Goal: Task Accomplishment & Management: Use online tool/utility

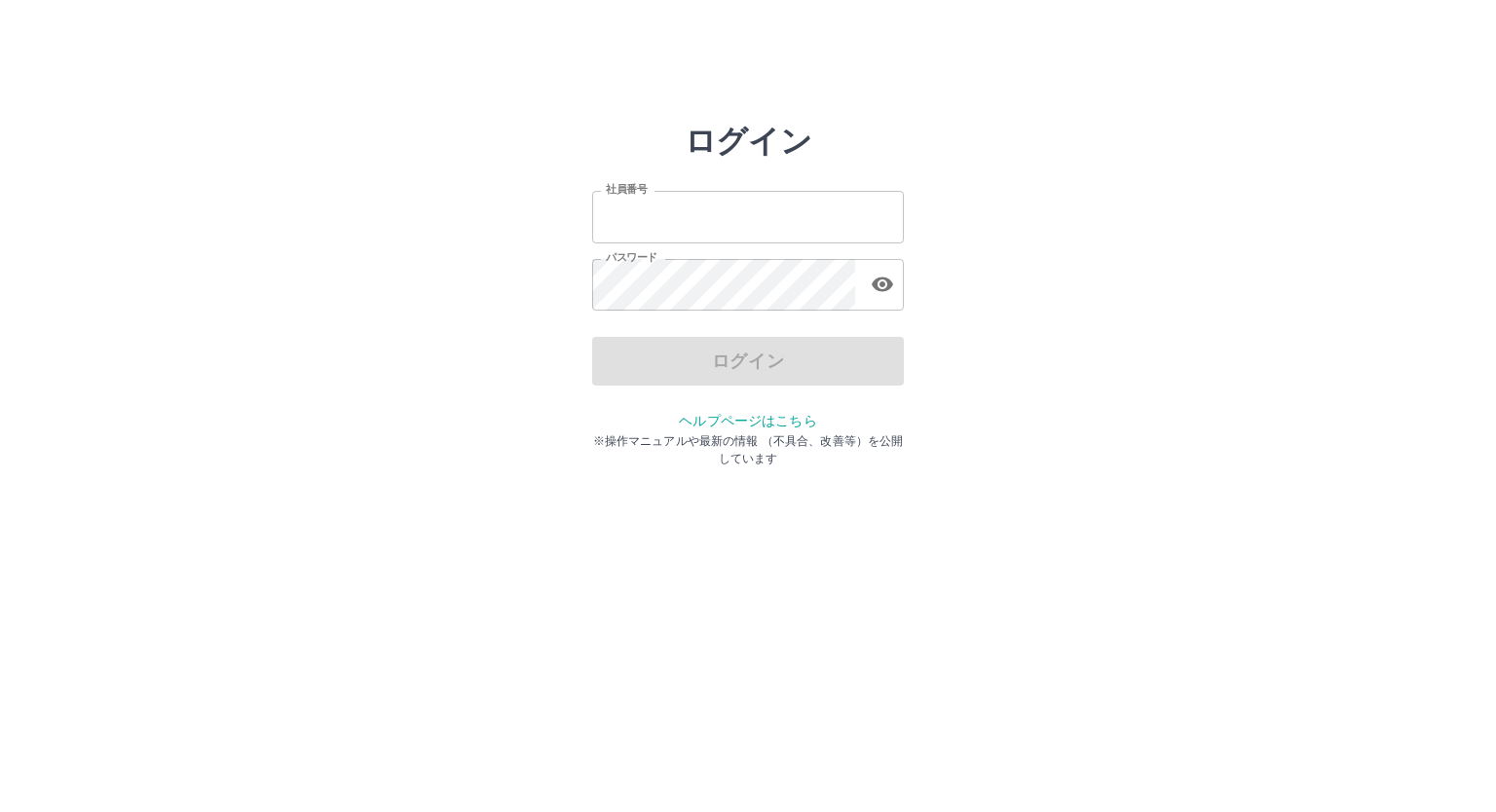
type input "*******"
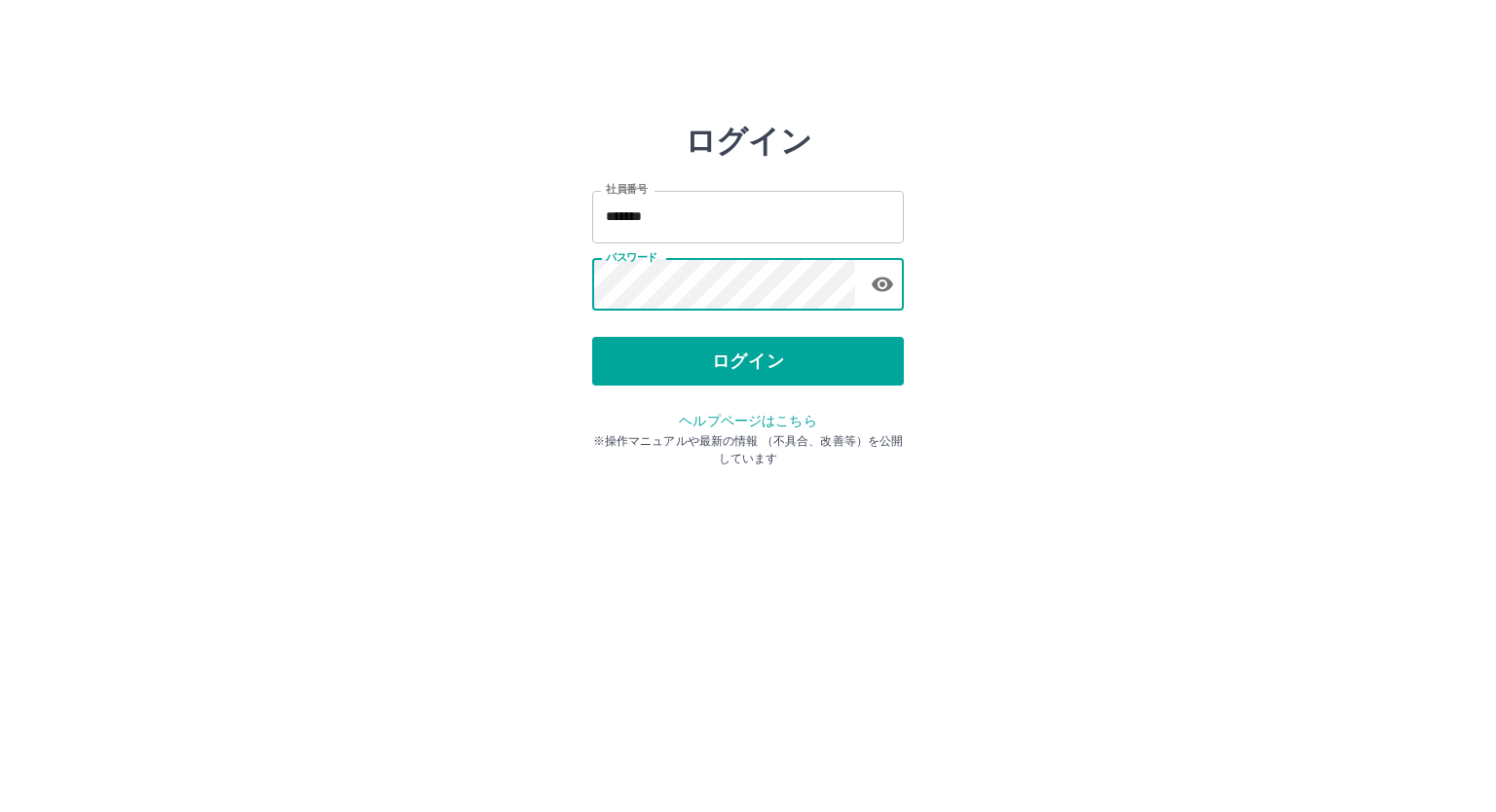
click at [657, 376] on button "ログイン" at bounding box center [748, 361] width 312 height 49
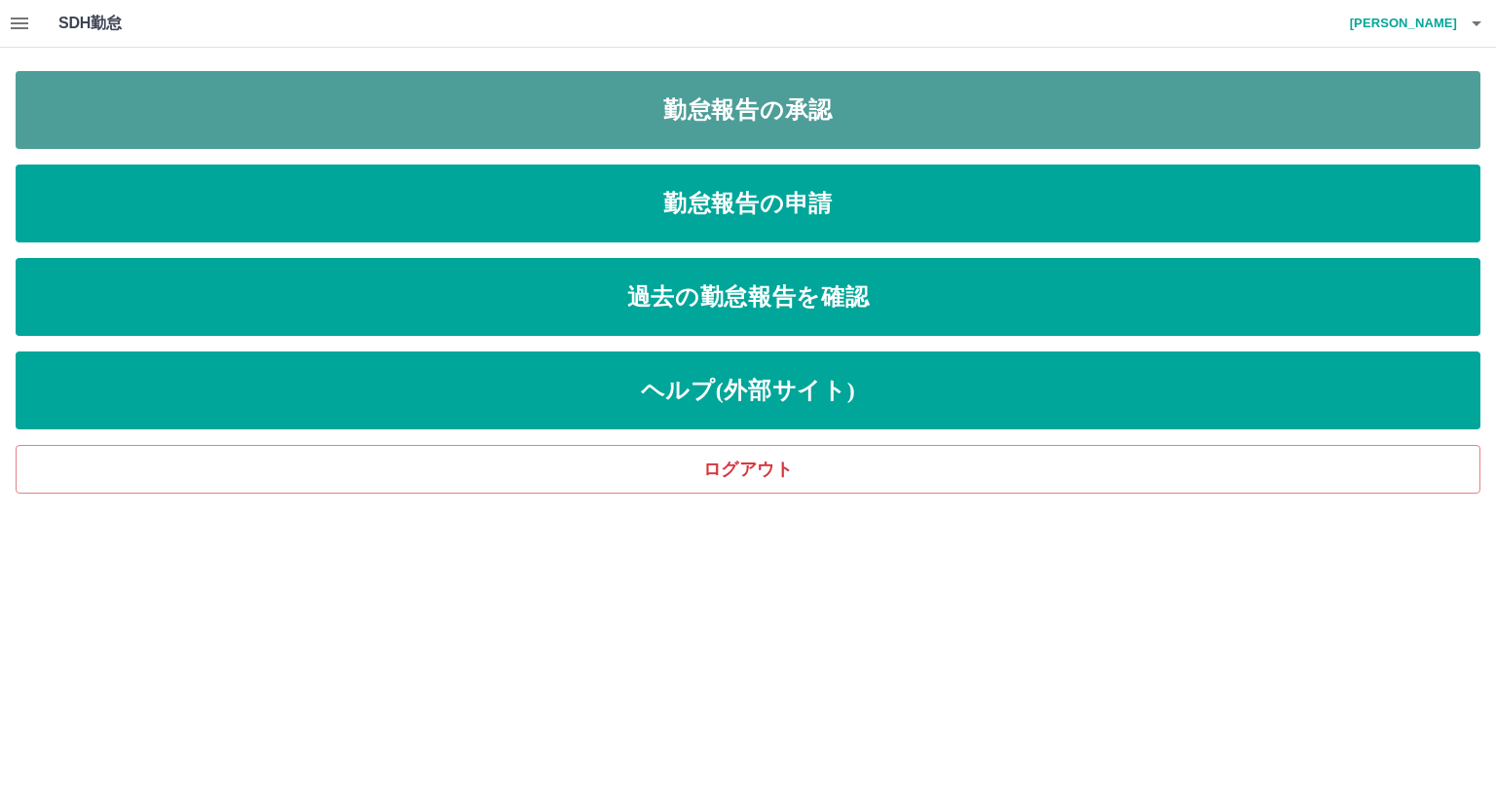
click at [643, 111] on link "勤怠報告の承認" at bounding box center [748, 111] width 1465 height 78
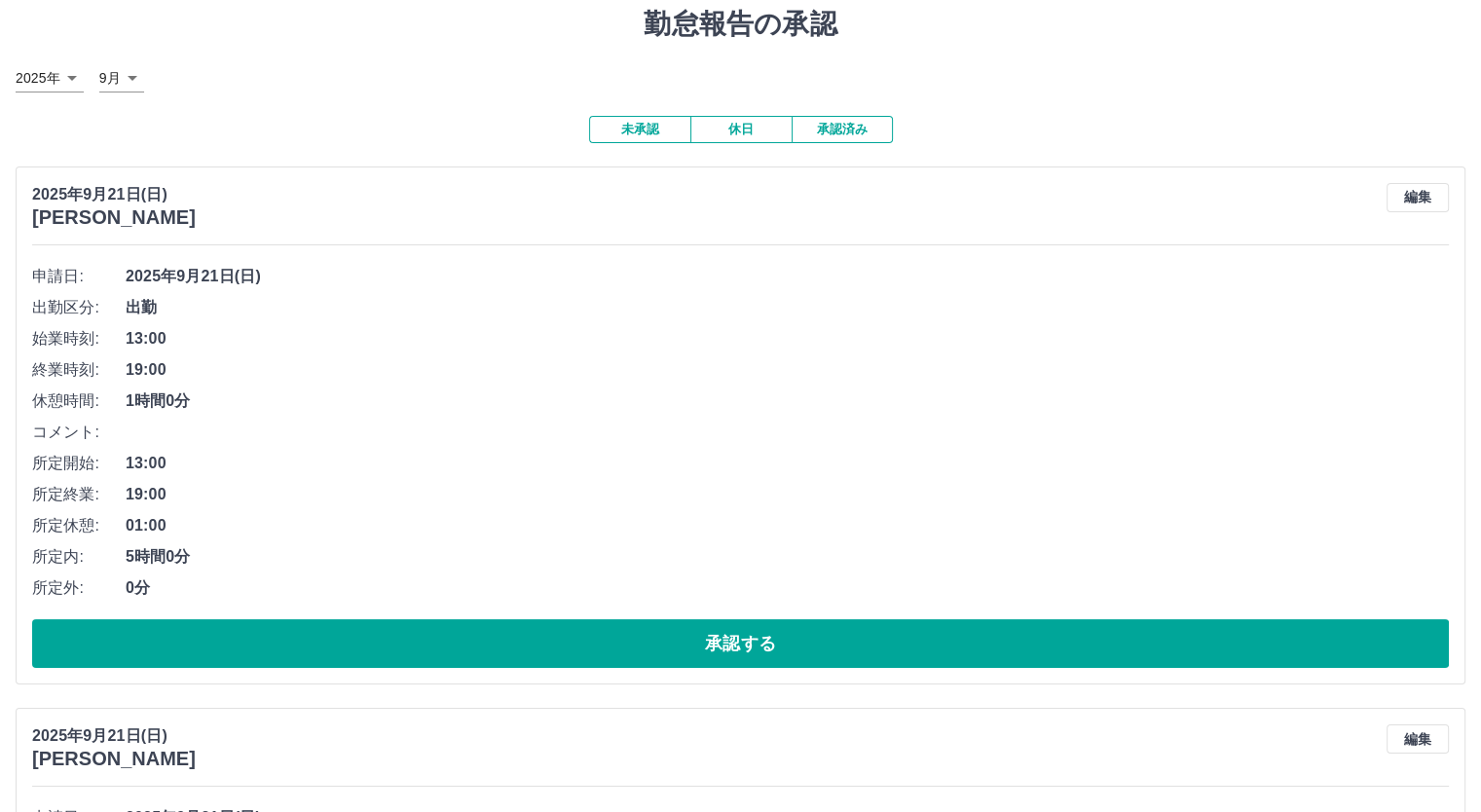
scroll to position [97, 0]
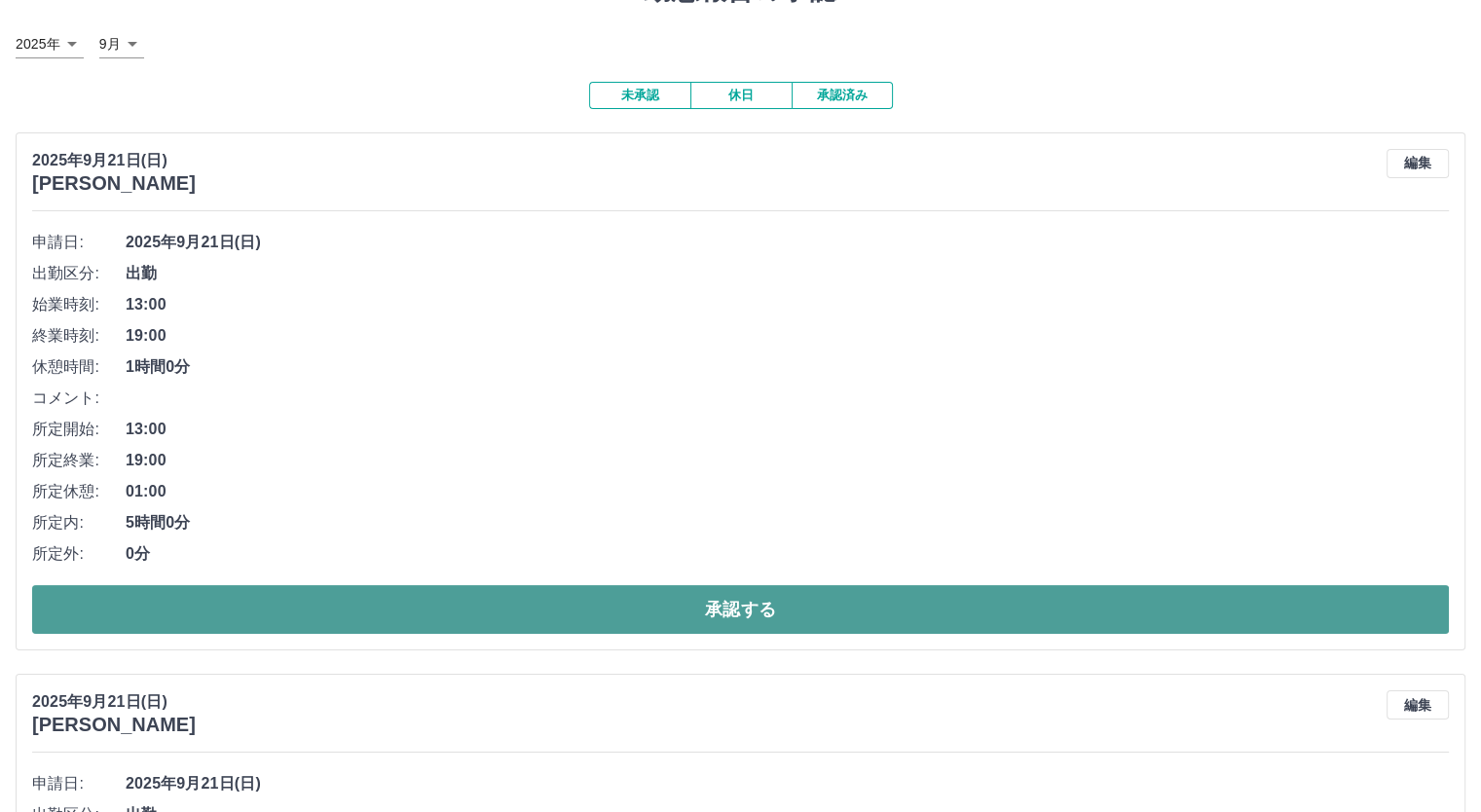
click at [458, 616] on button "承認する" at bounding box center [740, 609] width 1416 height 49
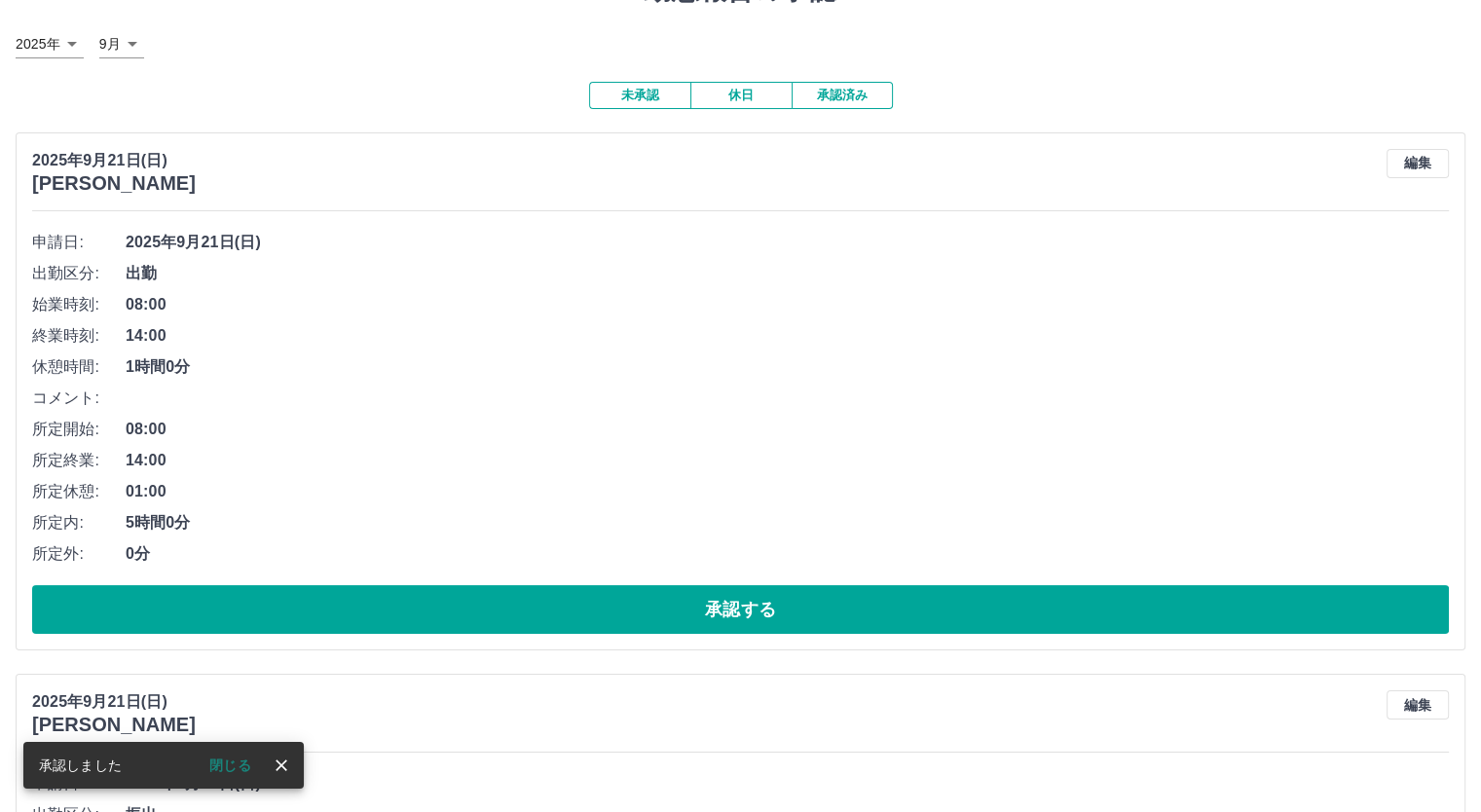
click at [458, 616] on button "承認する" at bounding box center [740, 609] width 1416 height 49
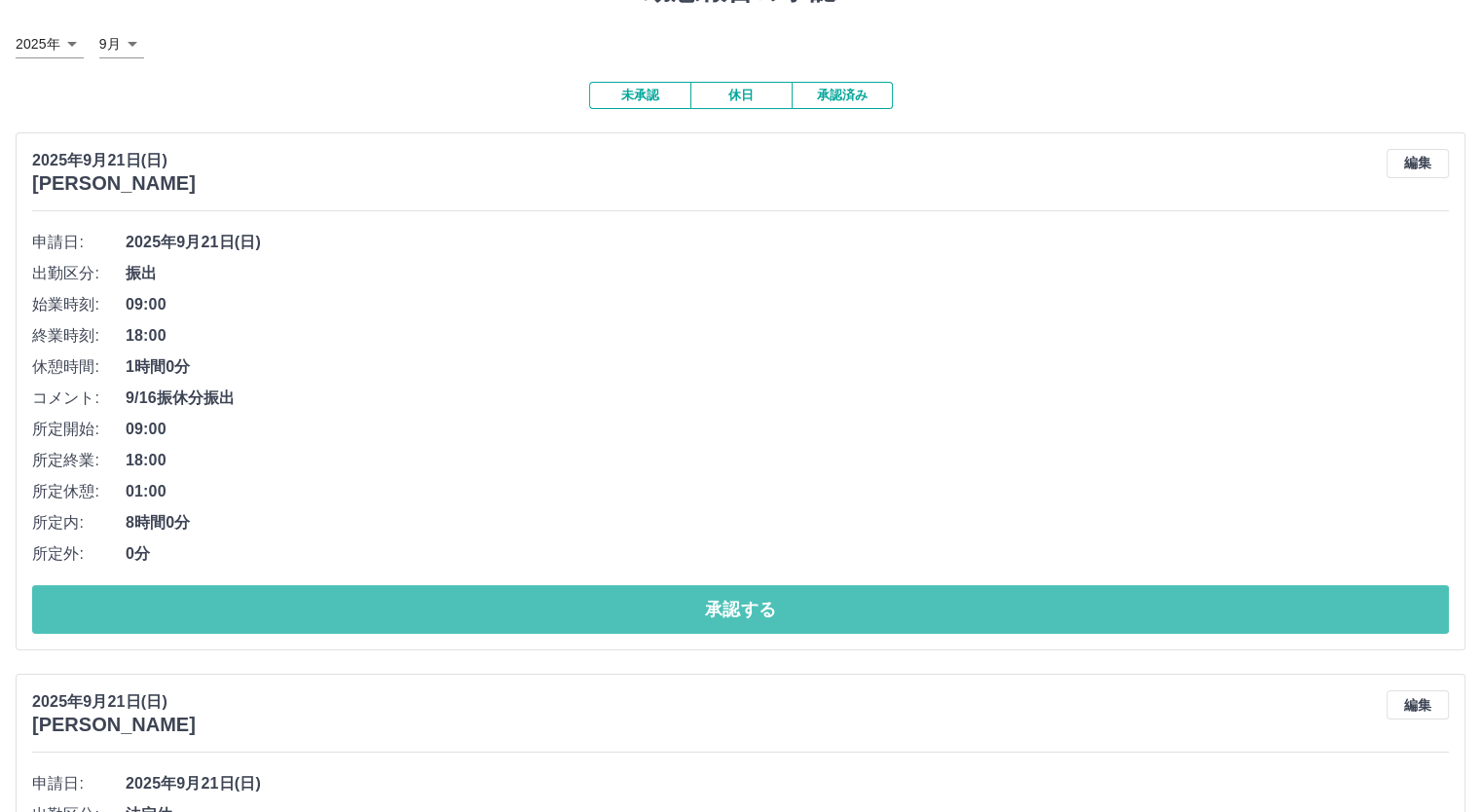
click at [458, 616] on button "承認する" at bounding box center [740, 609] width 1416 height 49
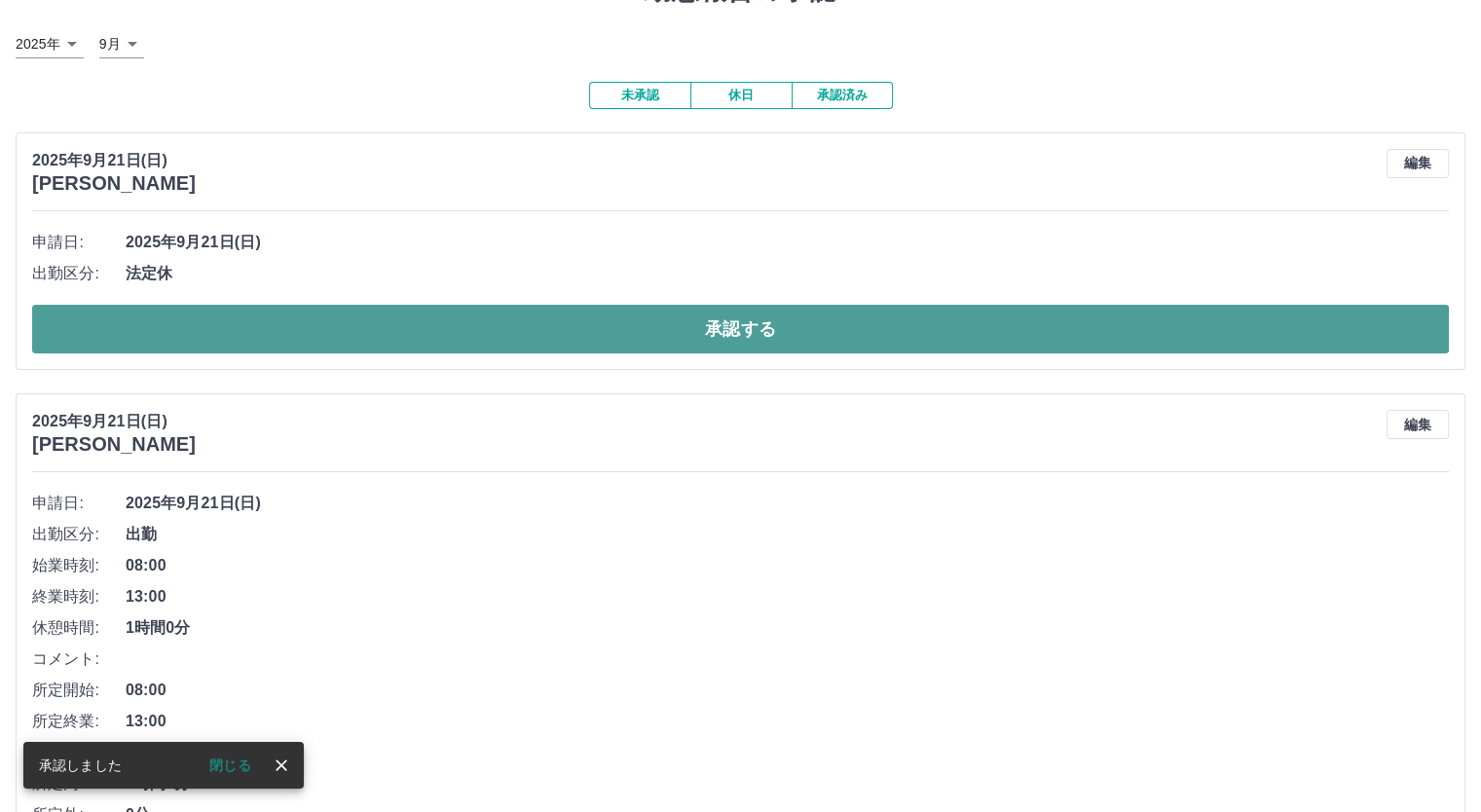
click at [548, 333] on button "承認する" at bounding box center [740, 329] width 1416 height 49
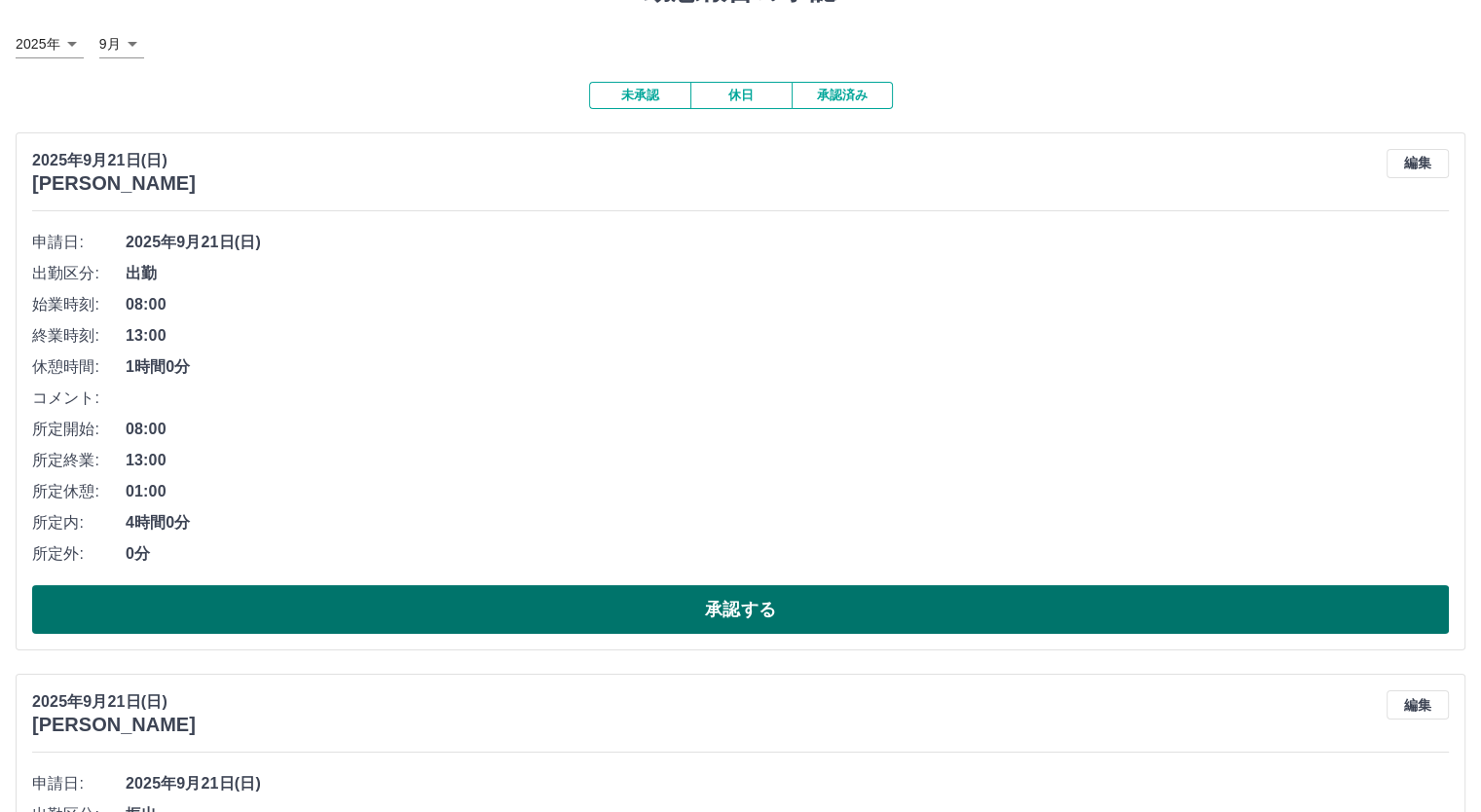
click at [428, 608] on button "承認する" at bounding box center [740, 609] width 1416 height 49
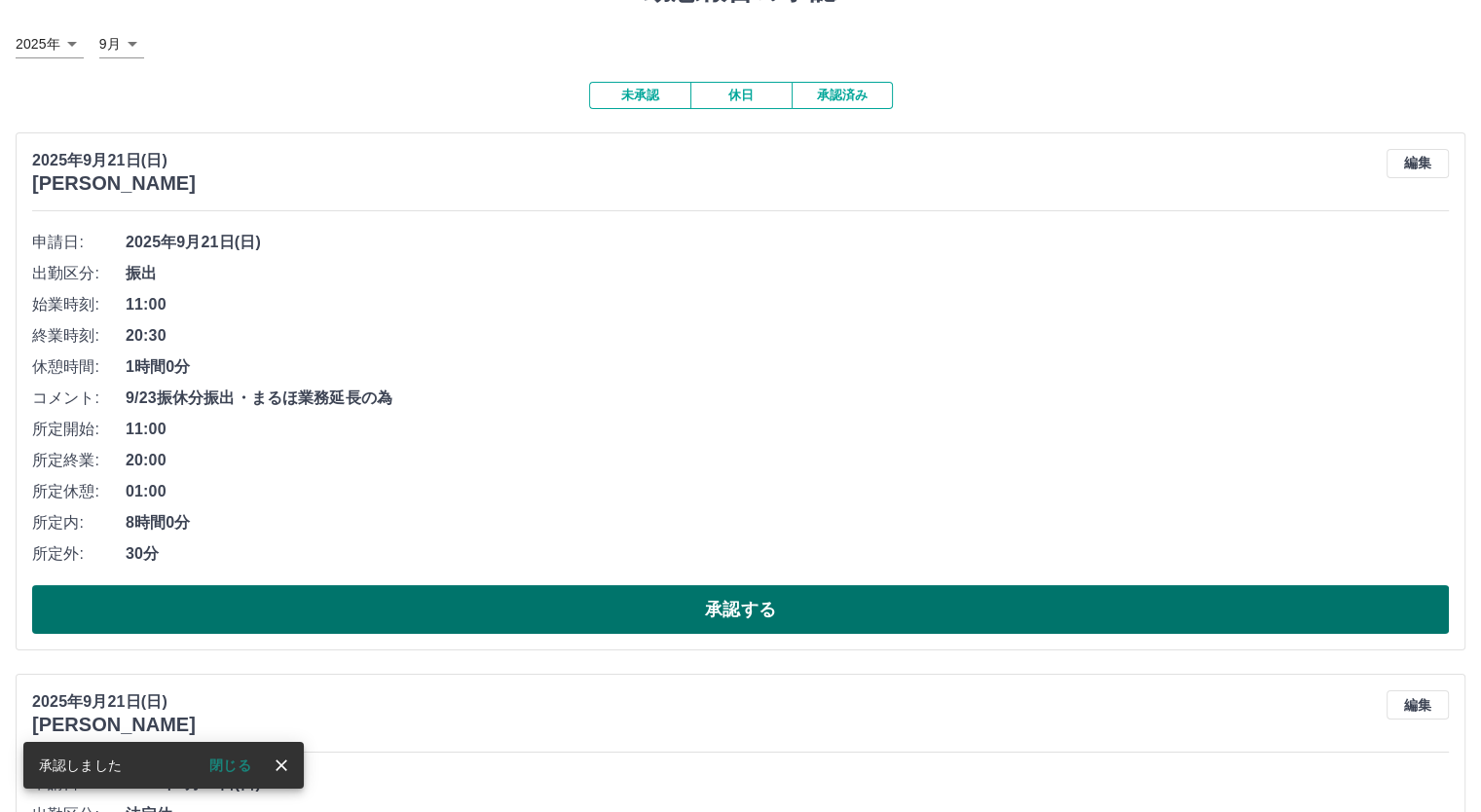
click at [428, 617] on button "承認する" at bounding box center [740, 609] width 1416 height 49
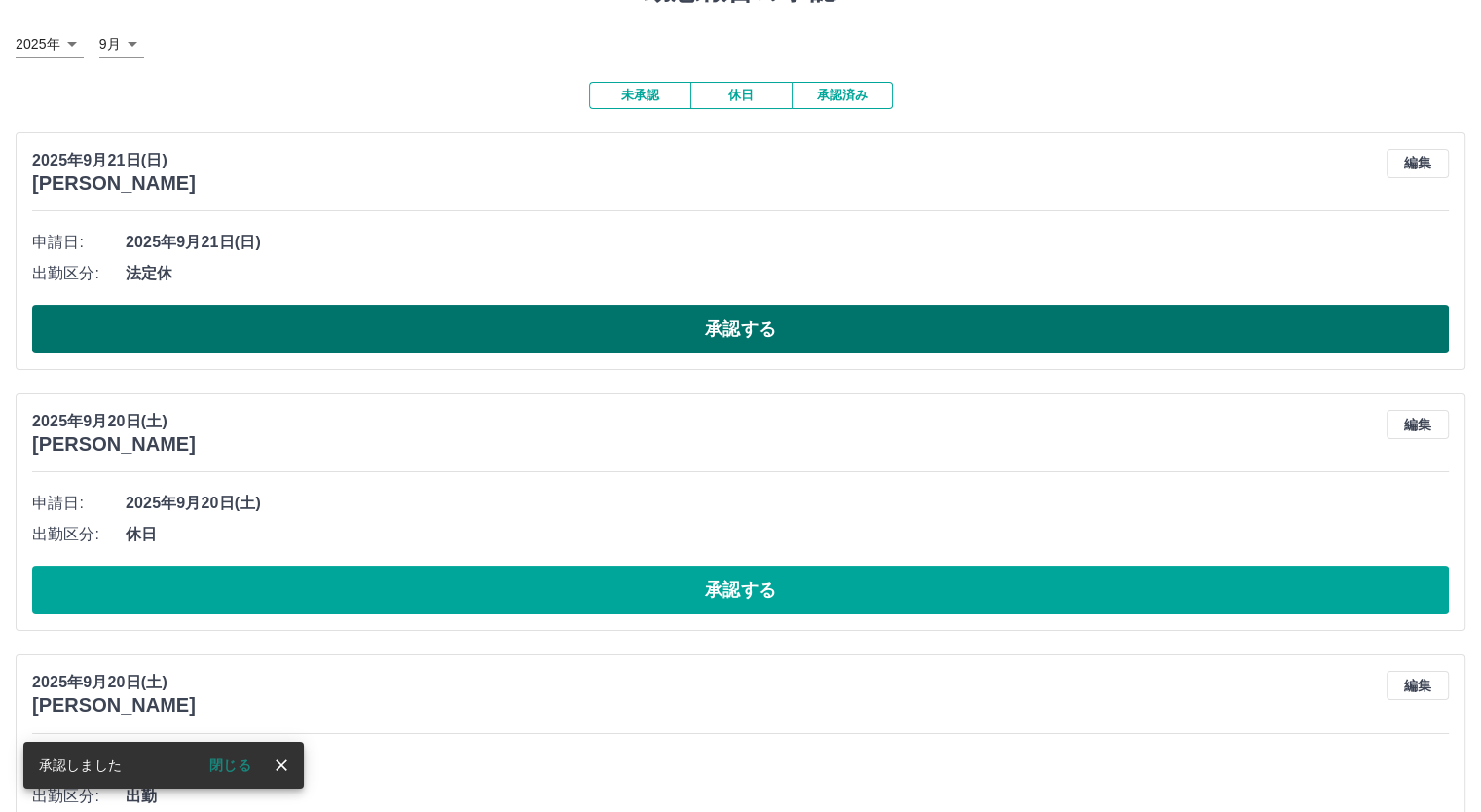
click at [502, 337] on button "承認する" at bounding box center [740, 329] width 1416 height 49
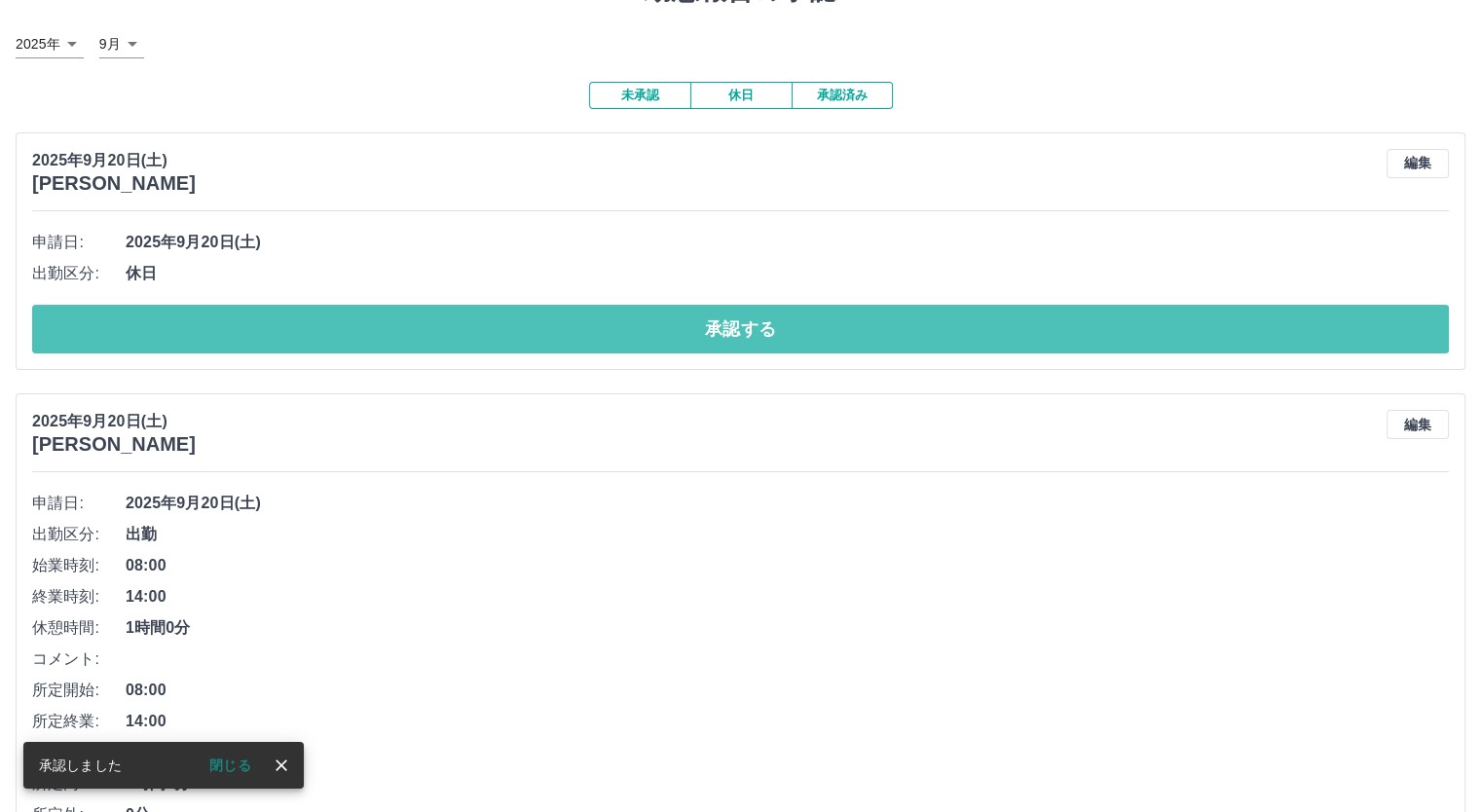
click at [502, 337] on button "承認する" at bounding box center [740, 329] width 1416 height 49
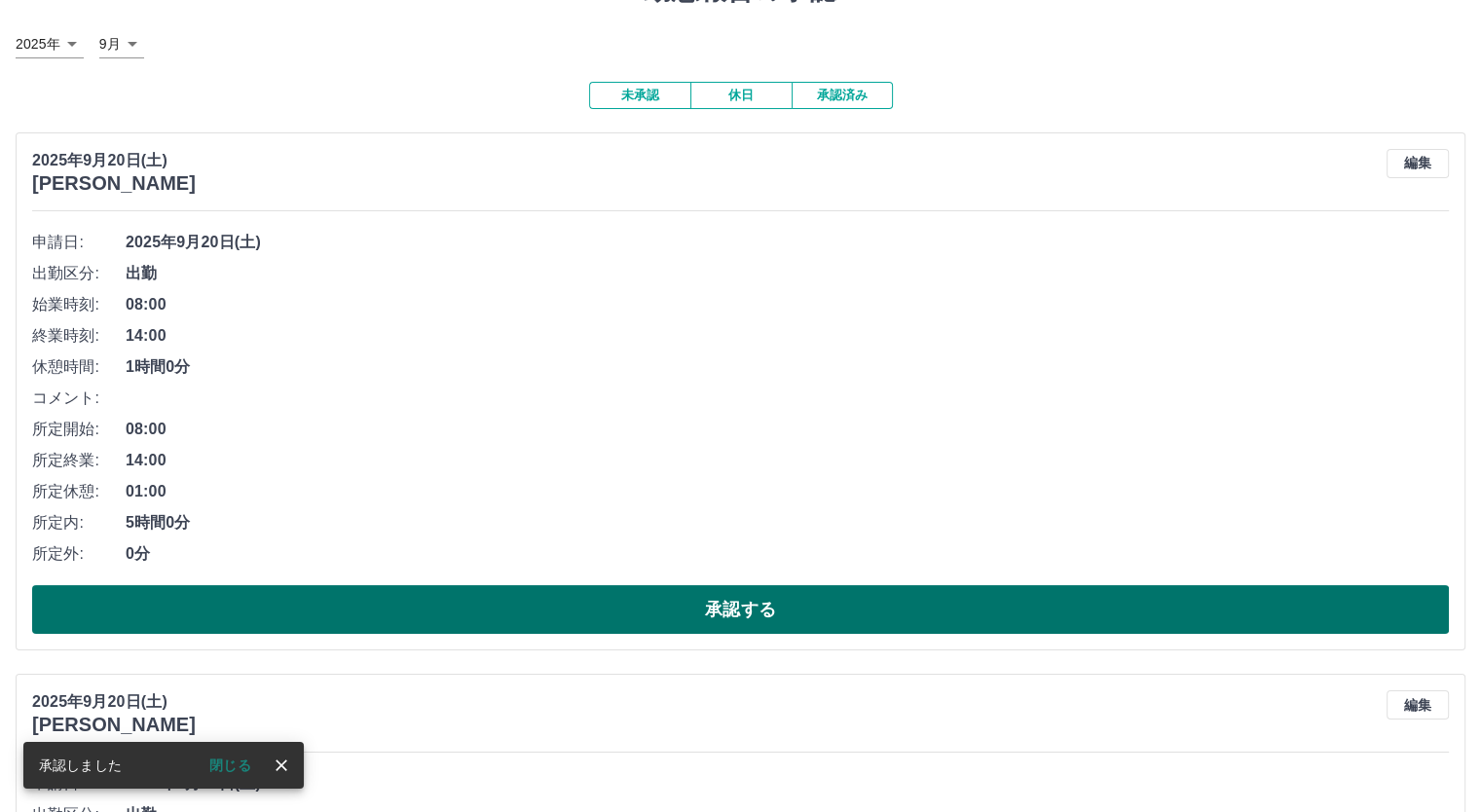
click at [422, 608] on button "承認する" at bounding box center [740, 609] width 1416 height 49
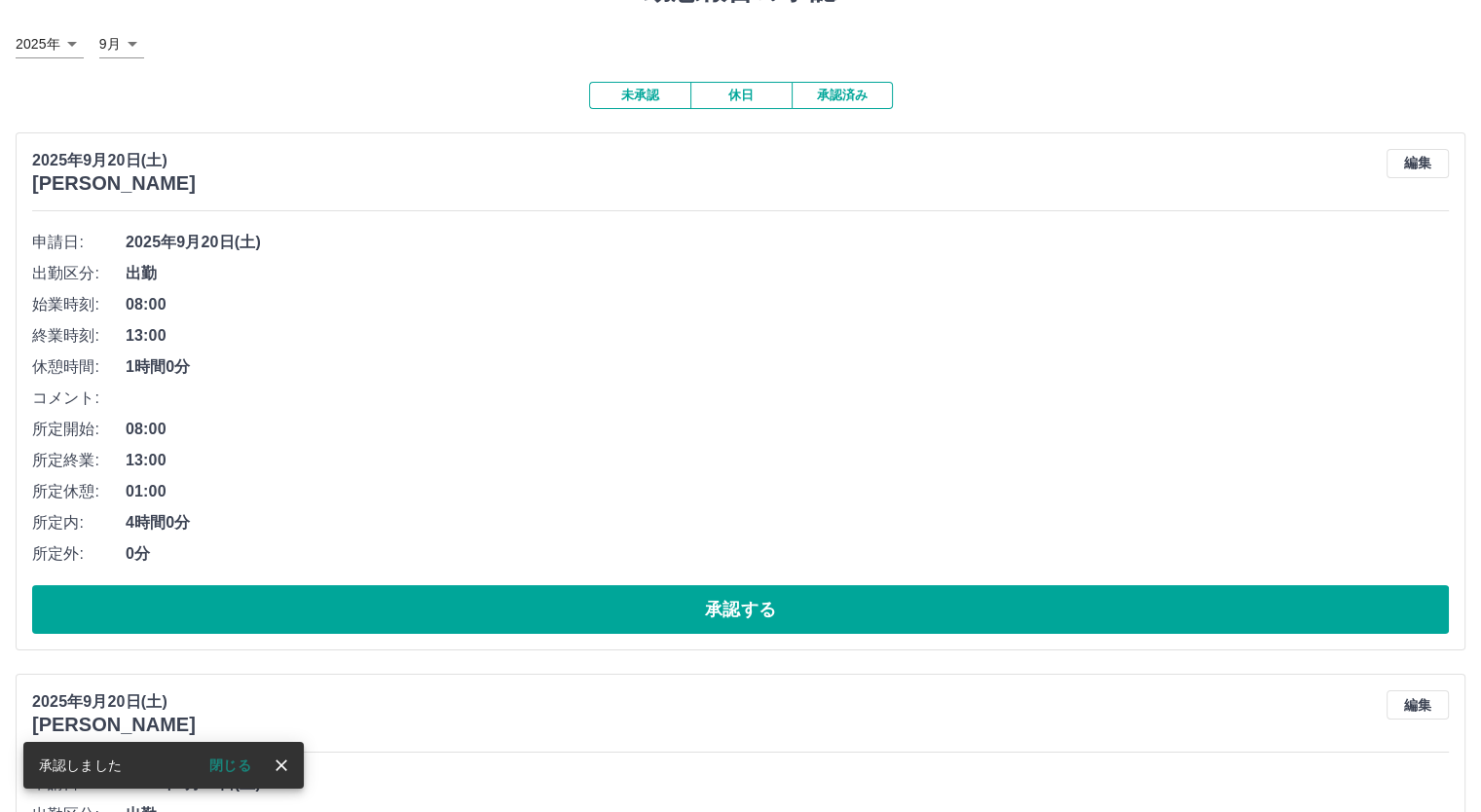
click at [422, 608] on button "承認する" at bounding box center [740, 609] width 1416 height 49
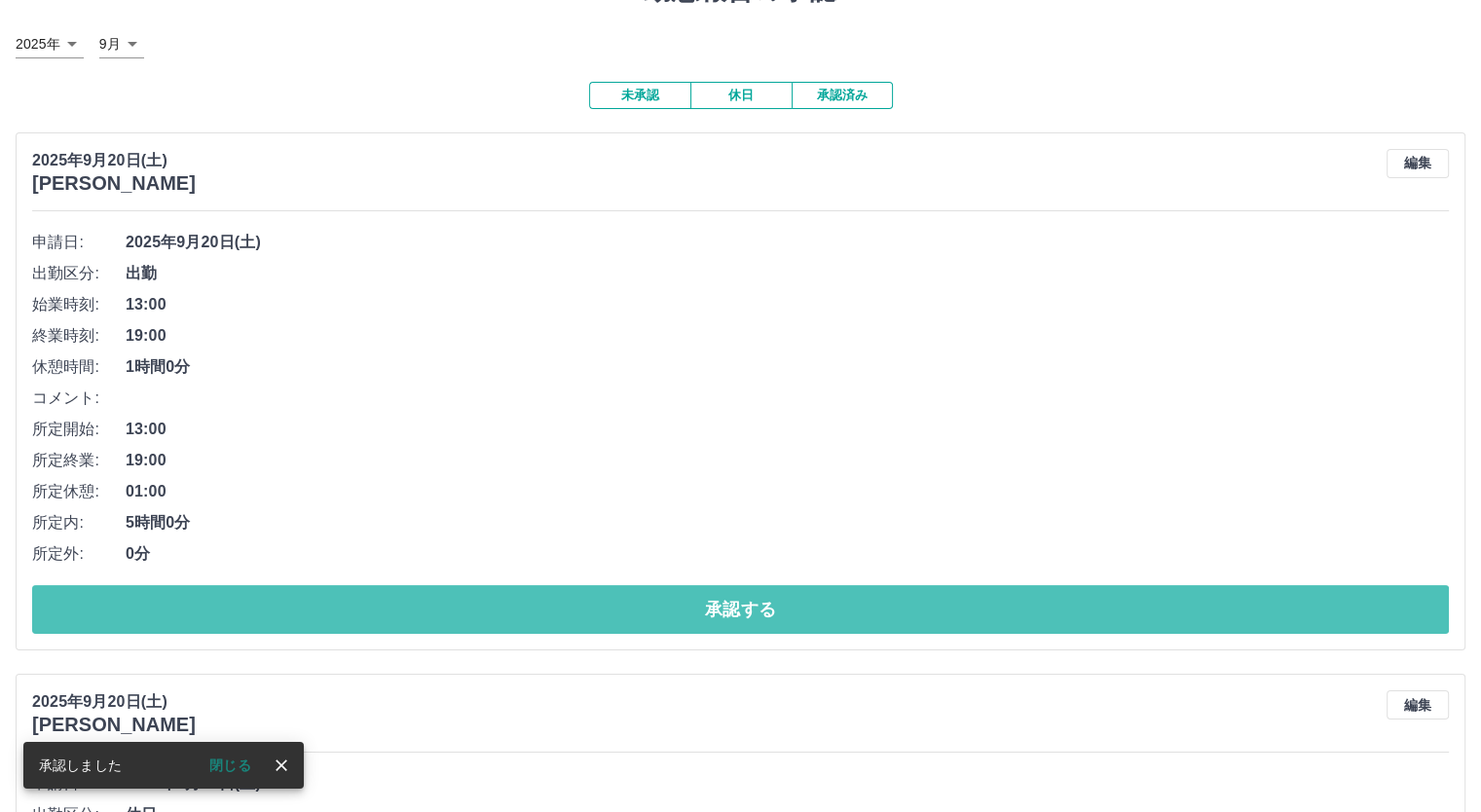
click at [422, 608] on button "承認する" at bounding box center [740, 609] width 1416 height 49
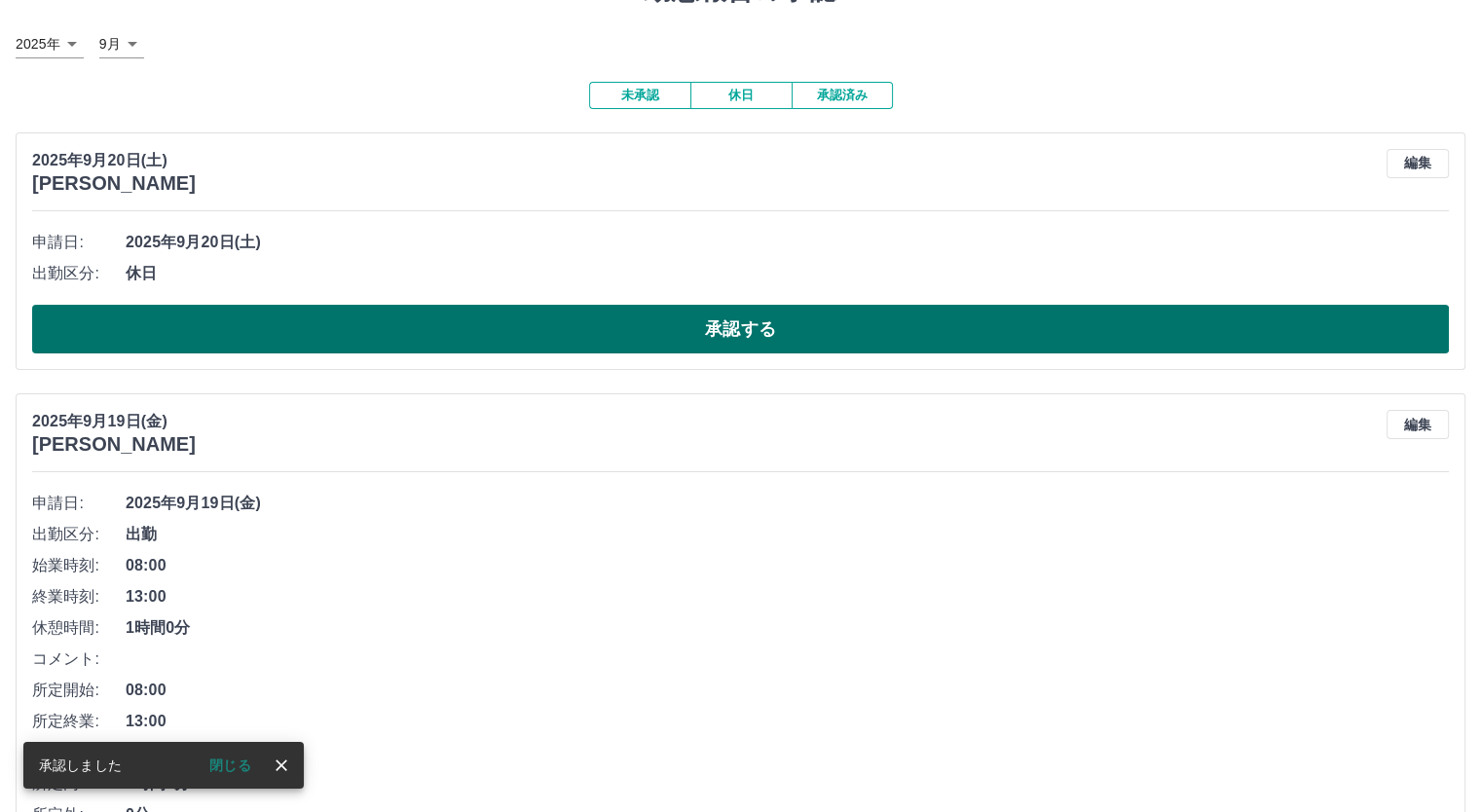
click at [457, 336] on button "承認する" at bounding box center [740, 329] width 1416 height 49
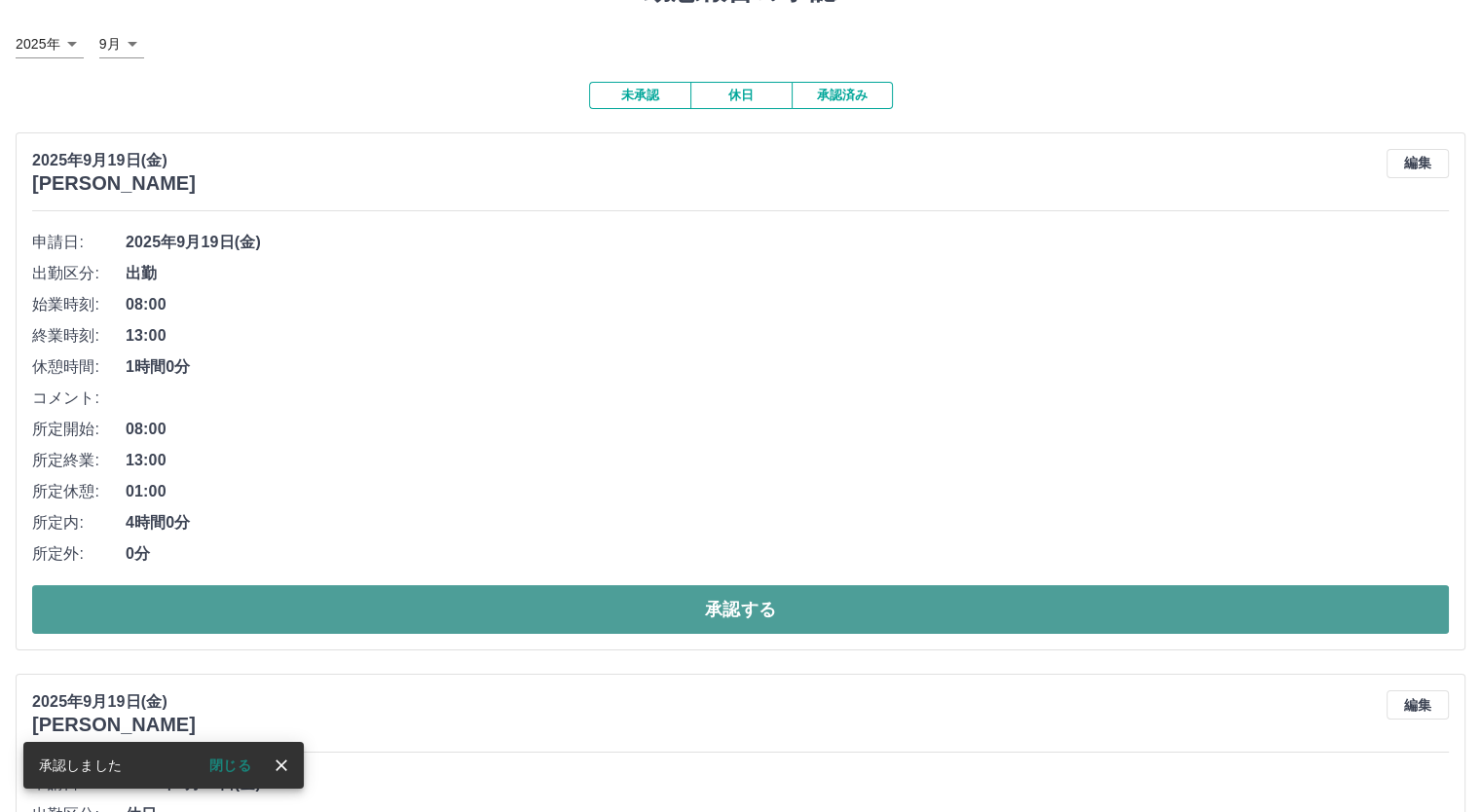
click at [444, 618] on button "承認する" at bounding box center [740, 609] width 1416 height 49
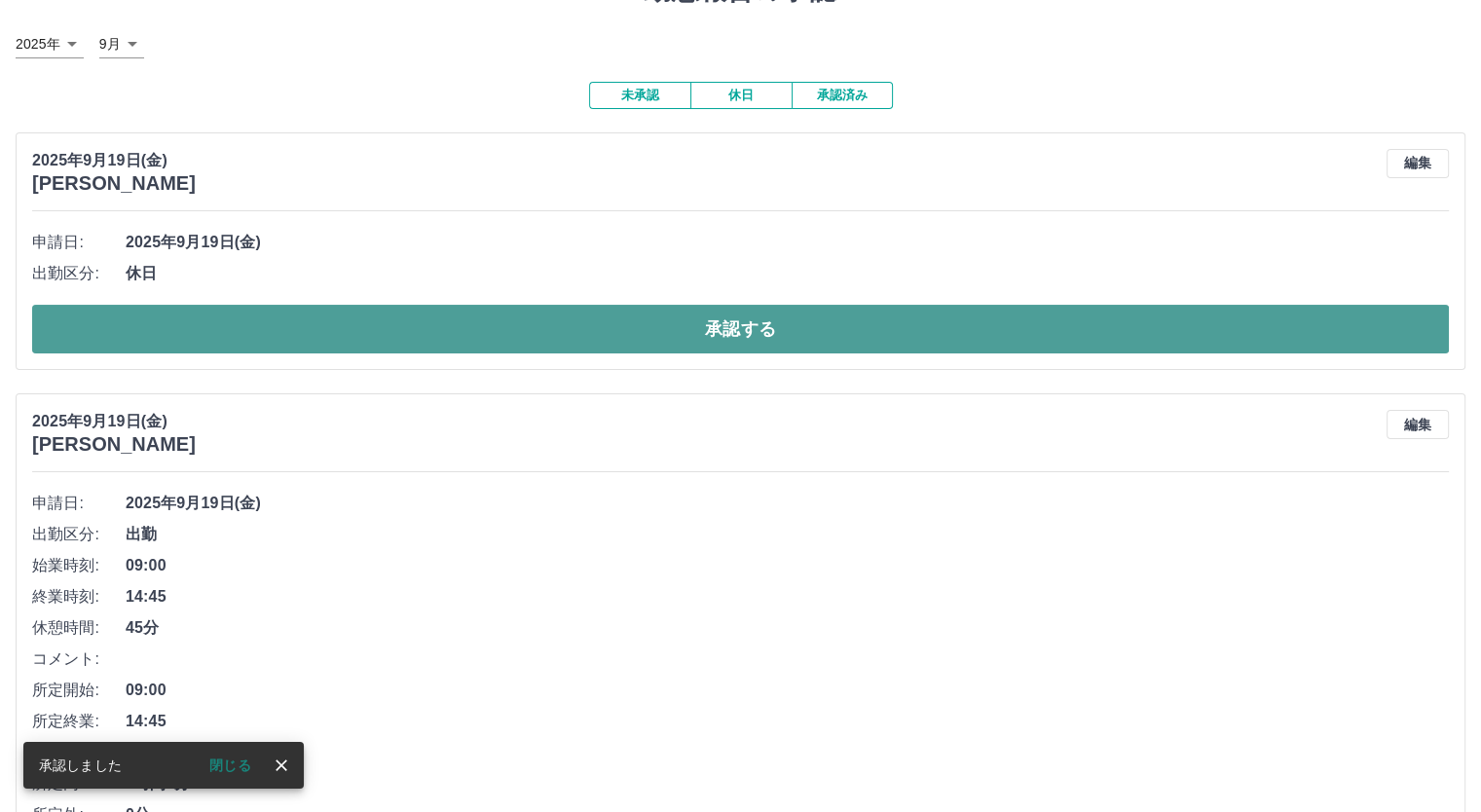
click at [432, 316] on button "承認する" at bounding box center [740, 329] width 1416 height 49
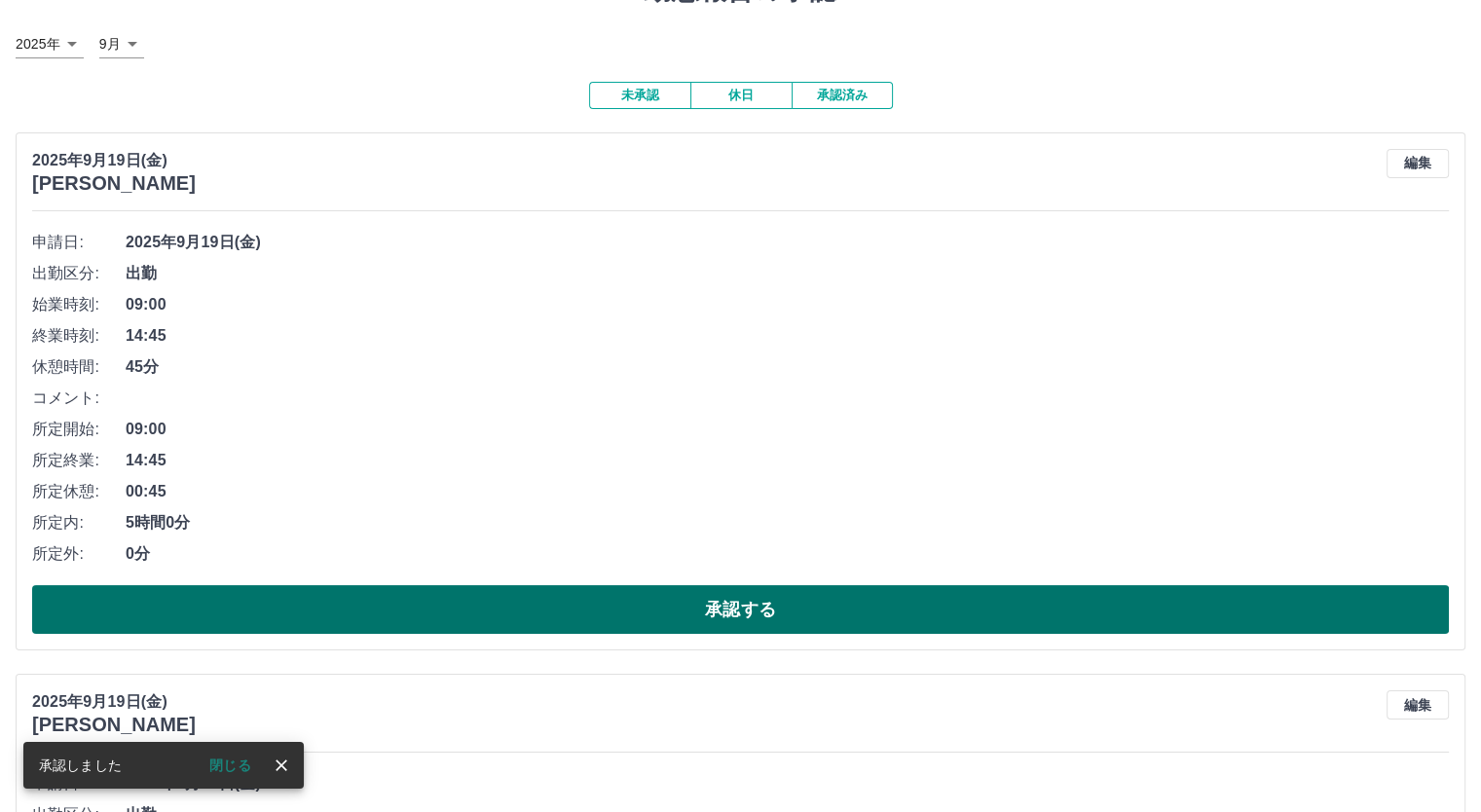
click at [419, 620] on button "承認する" at bounding box center [740, 609] width 1416 height 49
click at [428, 620] on button "承認する" at bounding box center [740, 609] width 1416 height 49
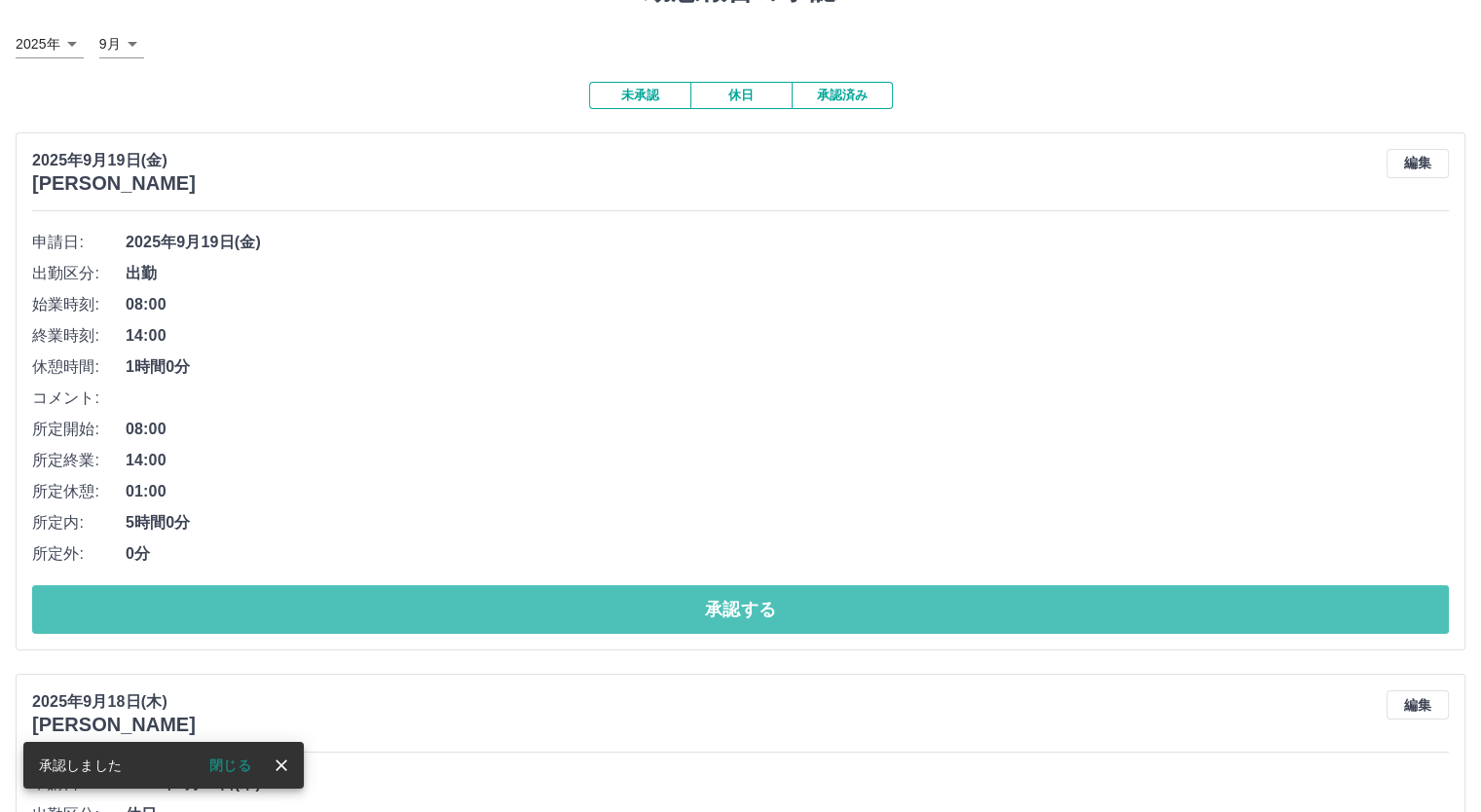
click at [428, 620] on button "承認する" at bounding box center [740, 609] width 1416 height 49
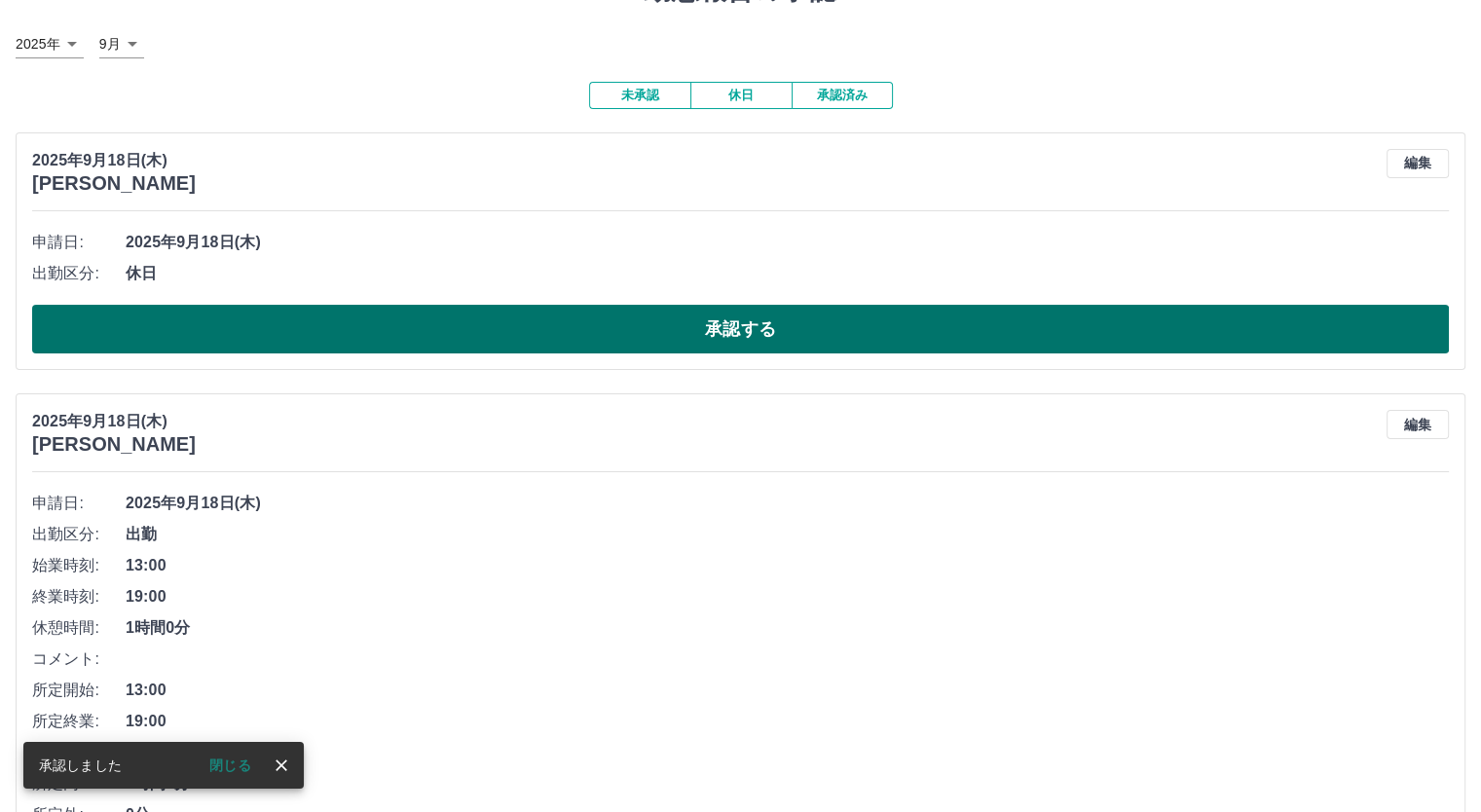
click at [442, 351] on button "承認する" at bounding box center [740, 329] width 1416 height 49
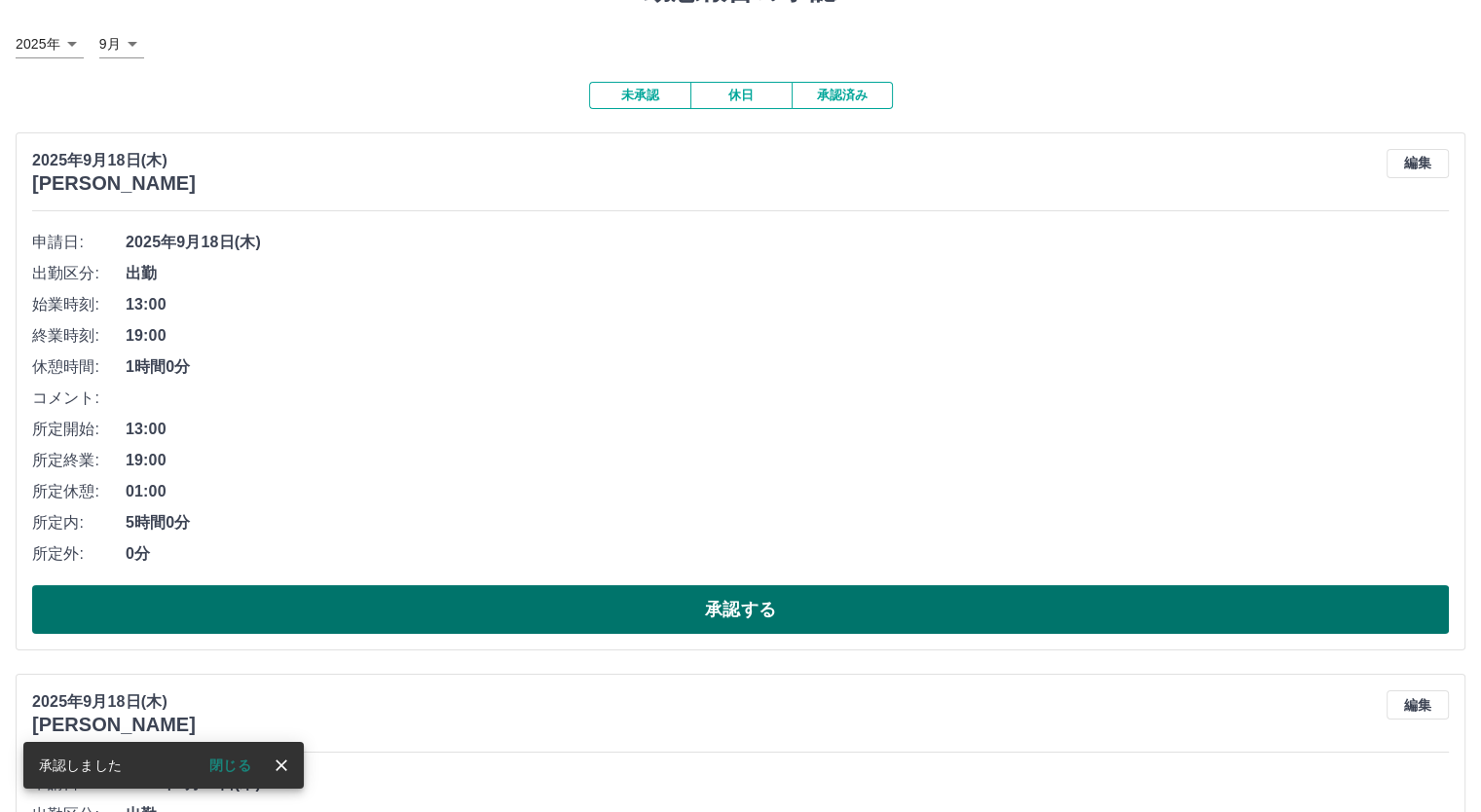
click at [399, 610] on button "承認する" at bounding box center [740, 609] width 1416 height 49
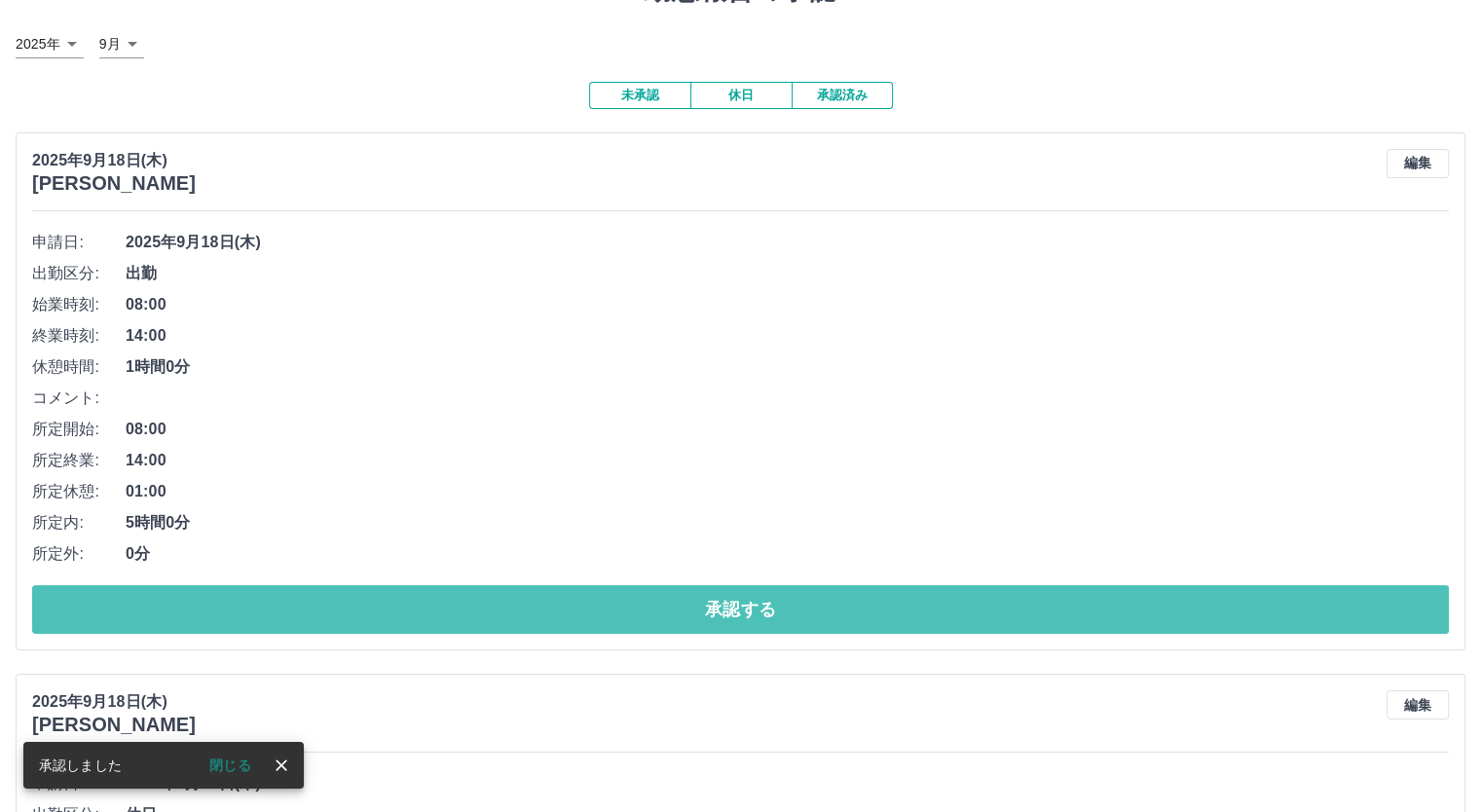
click at [391, 604] on button "承認する" at bounding box center [740, 609] width 1416 height 49
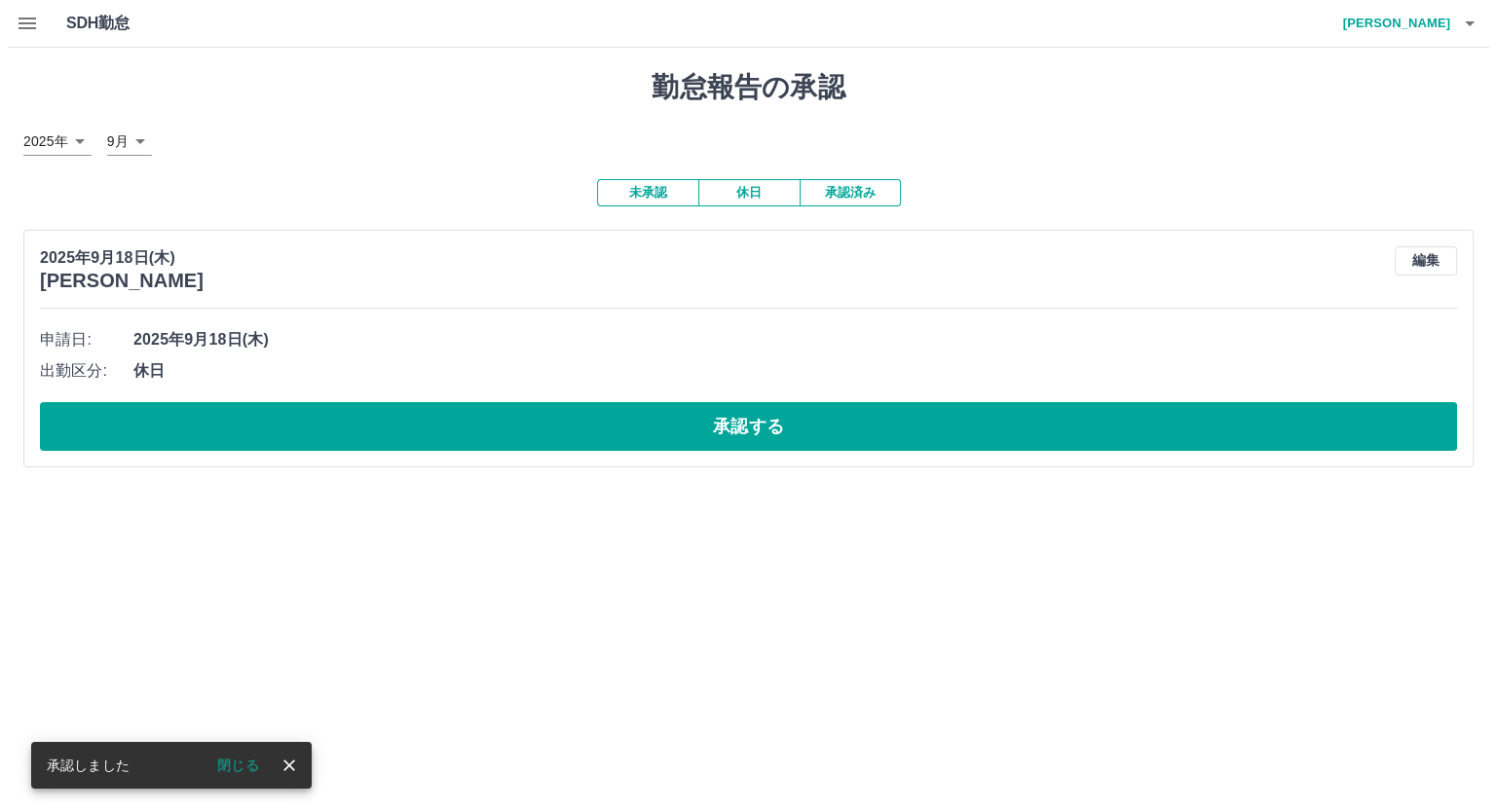
scroll to position [0, 0]
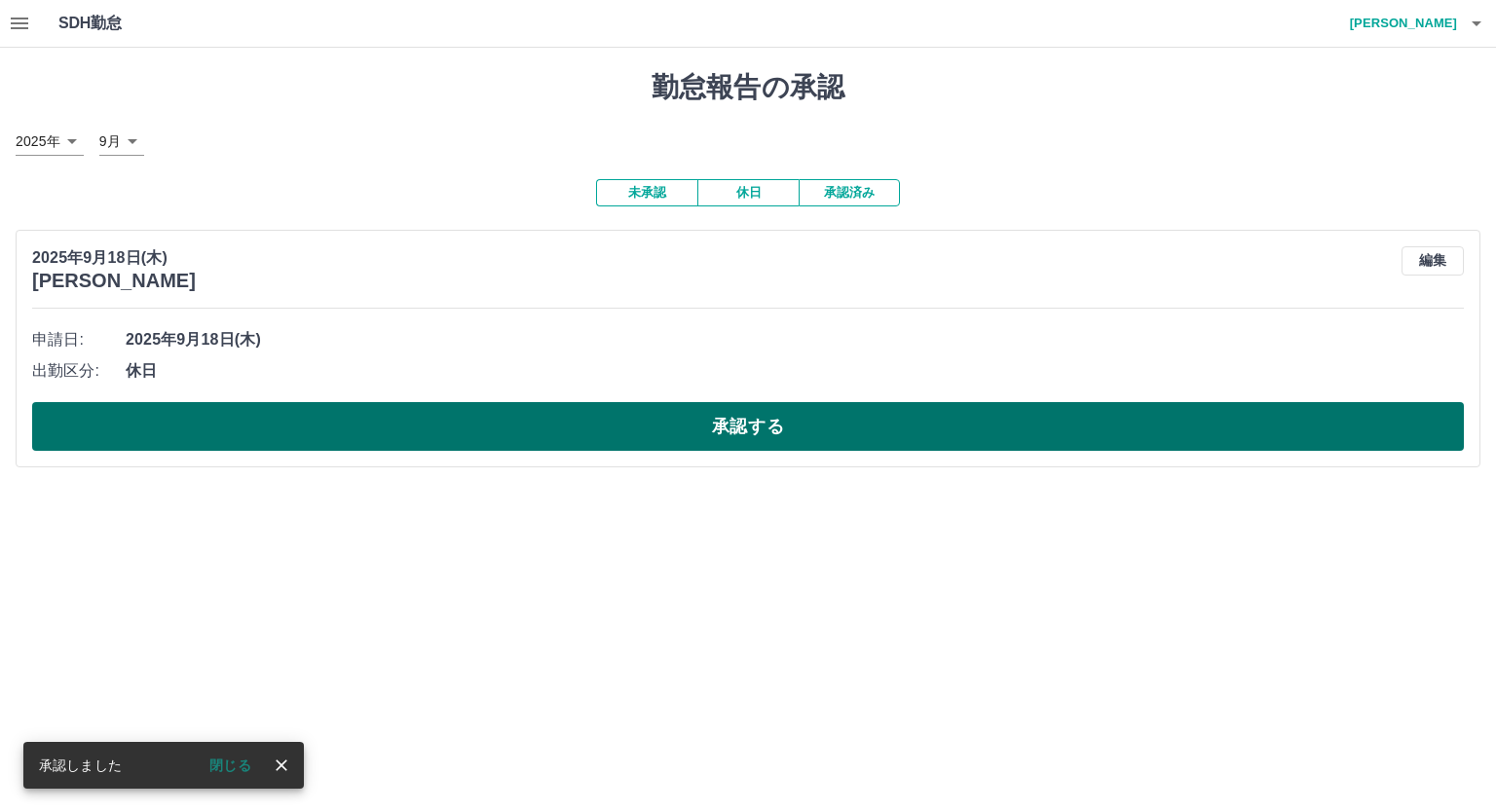
click at [449, 441] on button "承認する" at bounding box center [748, 426] width 1431 height 49
